Goal: Browse casually: Explore the website without a specific task or goal

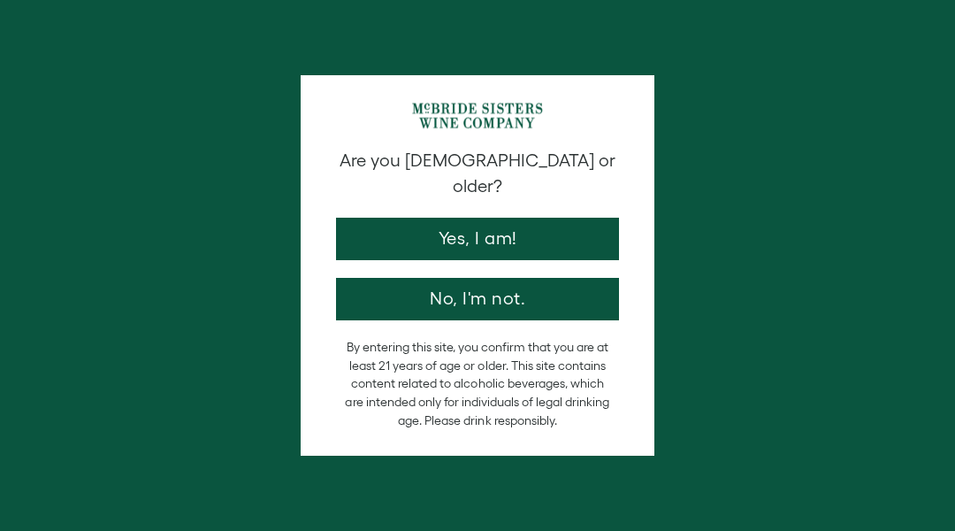
scroll to position [5287, 0]
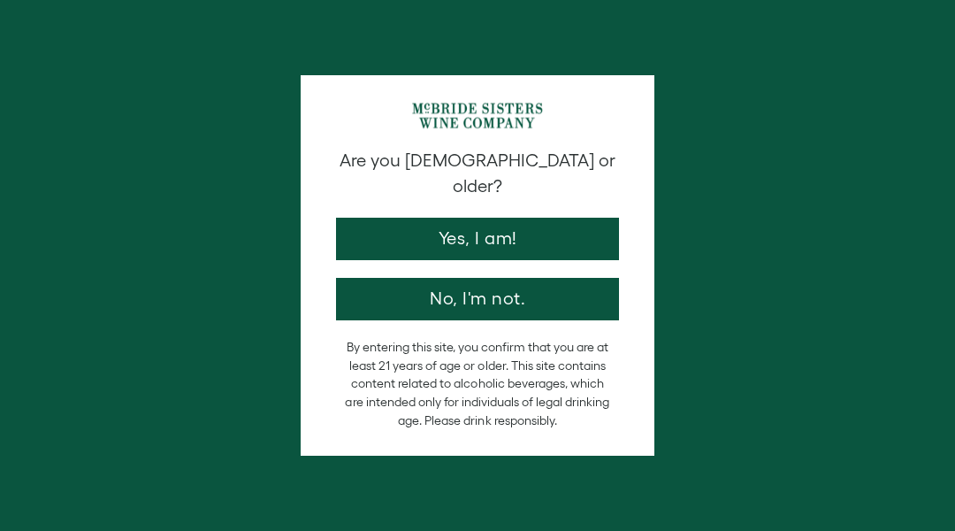
scroll to position [4120, 0]
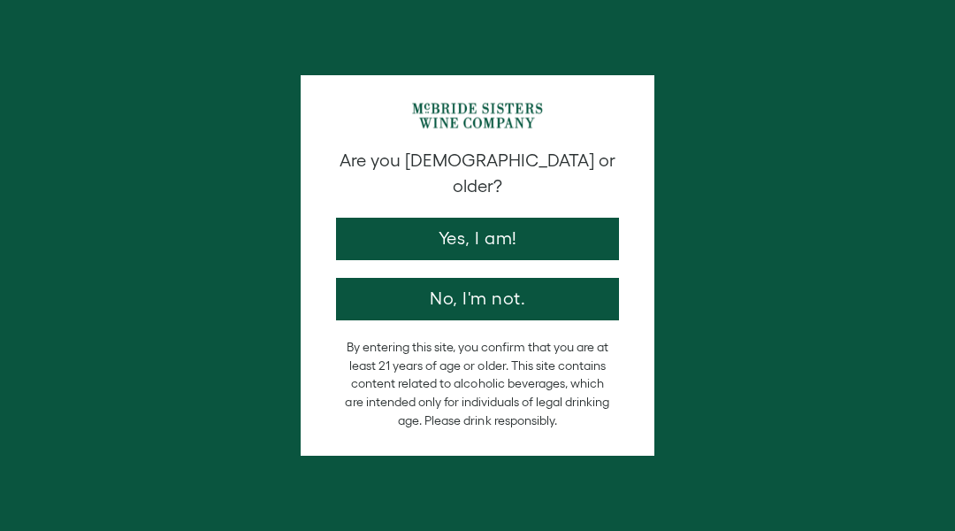
scroll to position [3016, 0]
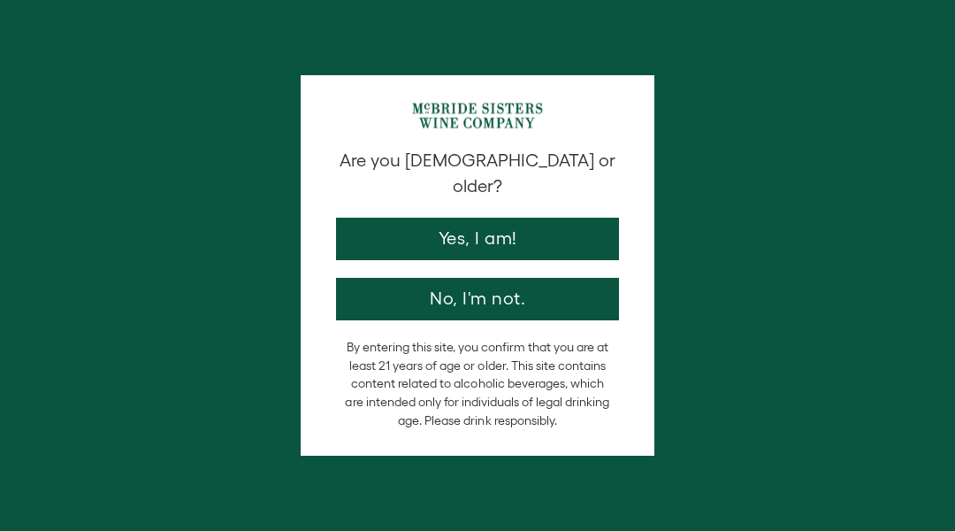
scroll to position [5532, 0]
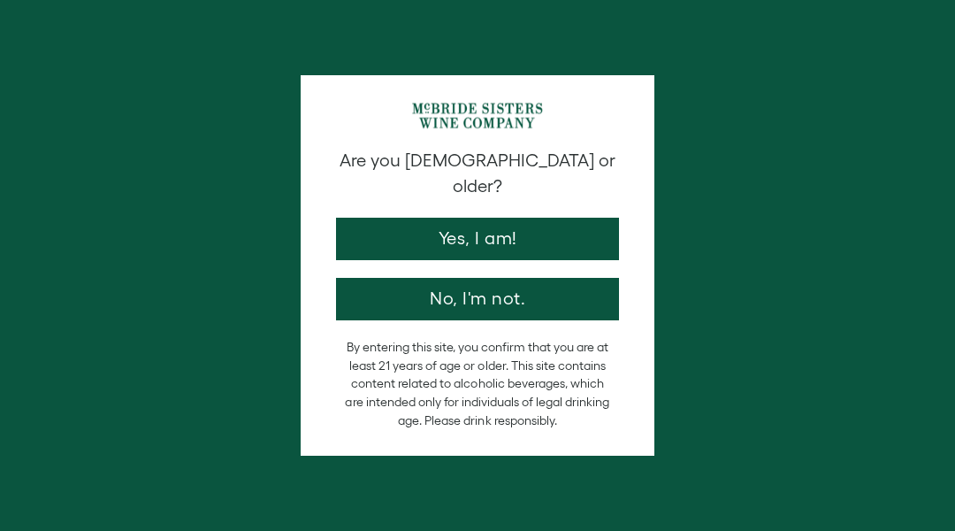
scroll to position [4998, 0]
